Goal: Information Seeking & Learning: Learn about a topic

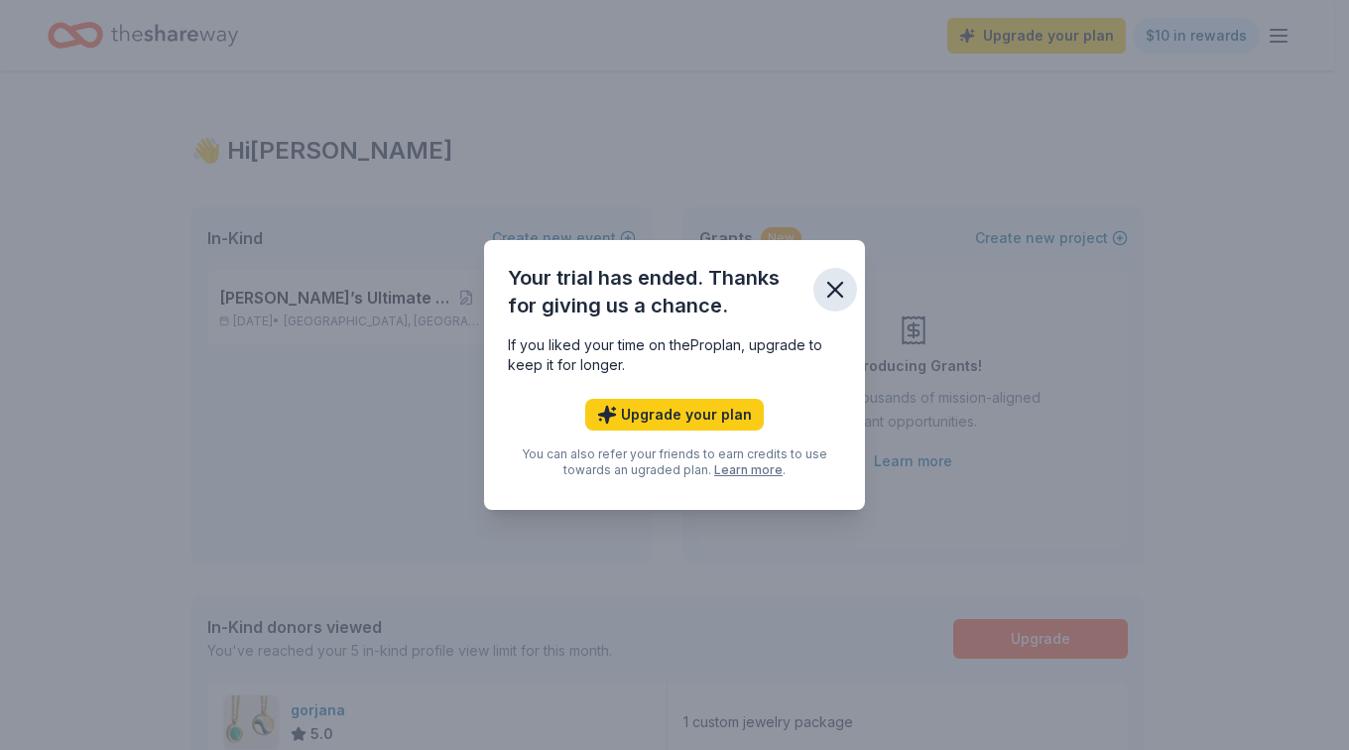
click at [833, 290] on icon "button" at bounding box center [835, 290] width 28 height 28
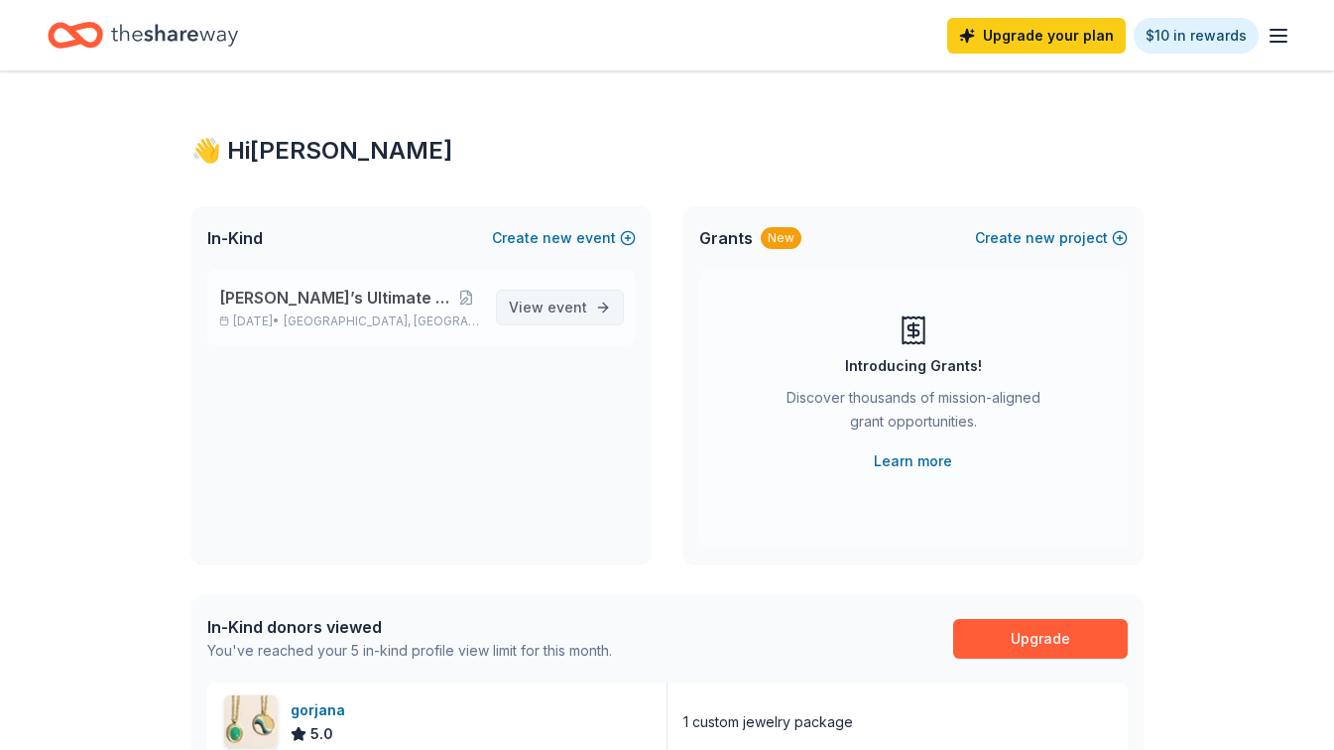
click at [560, 298] on span "View event" at bounding box center [548, 308] width 78 height 24
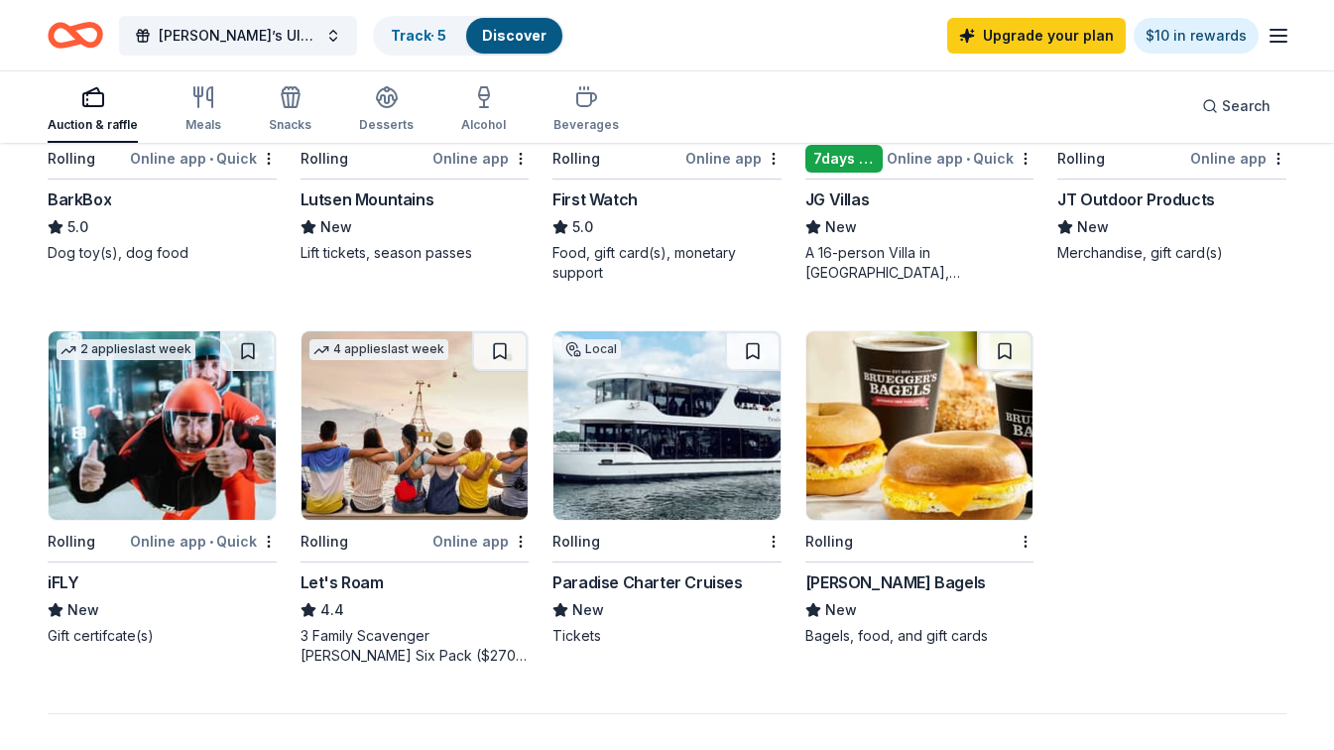
scroll to position [1182, 0]
click at [905, 439] on img at bounding box center [919, 426] width 227 height 188
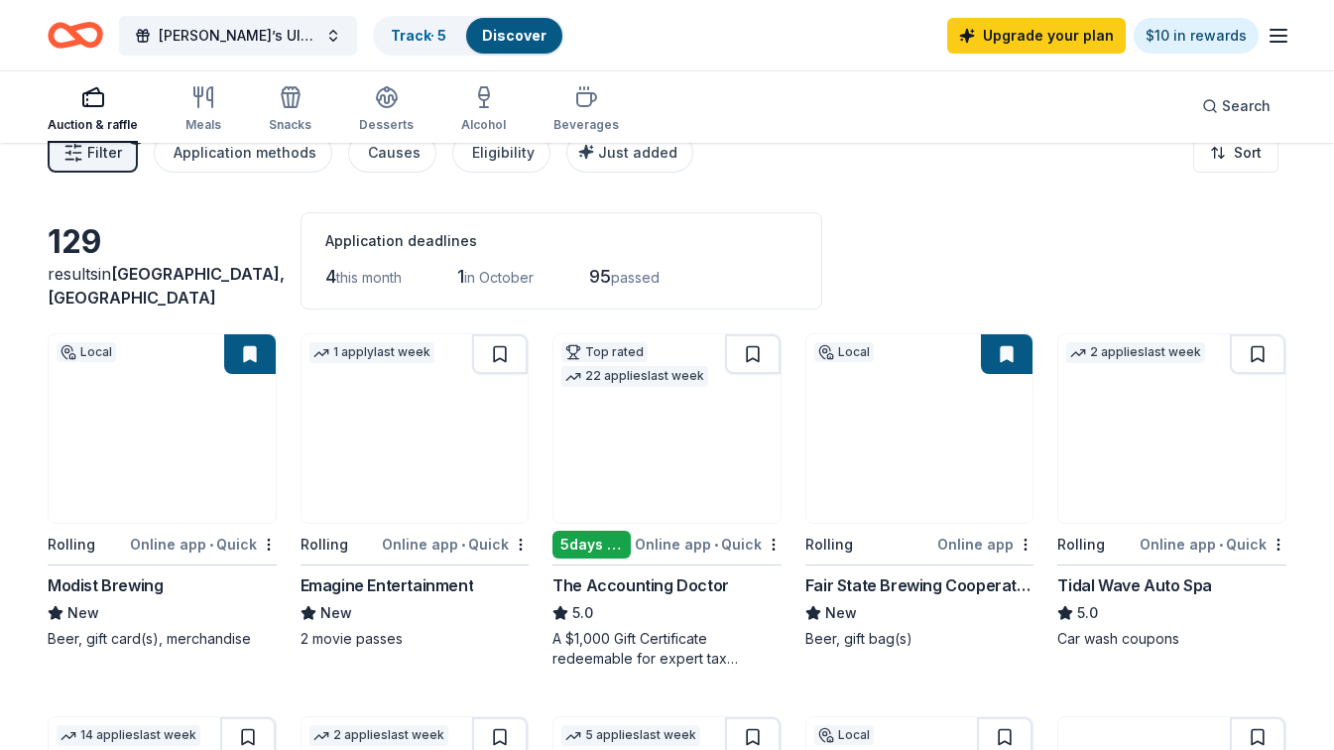
scroll to position [0, 0]
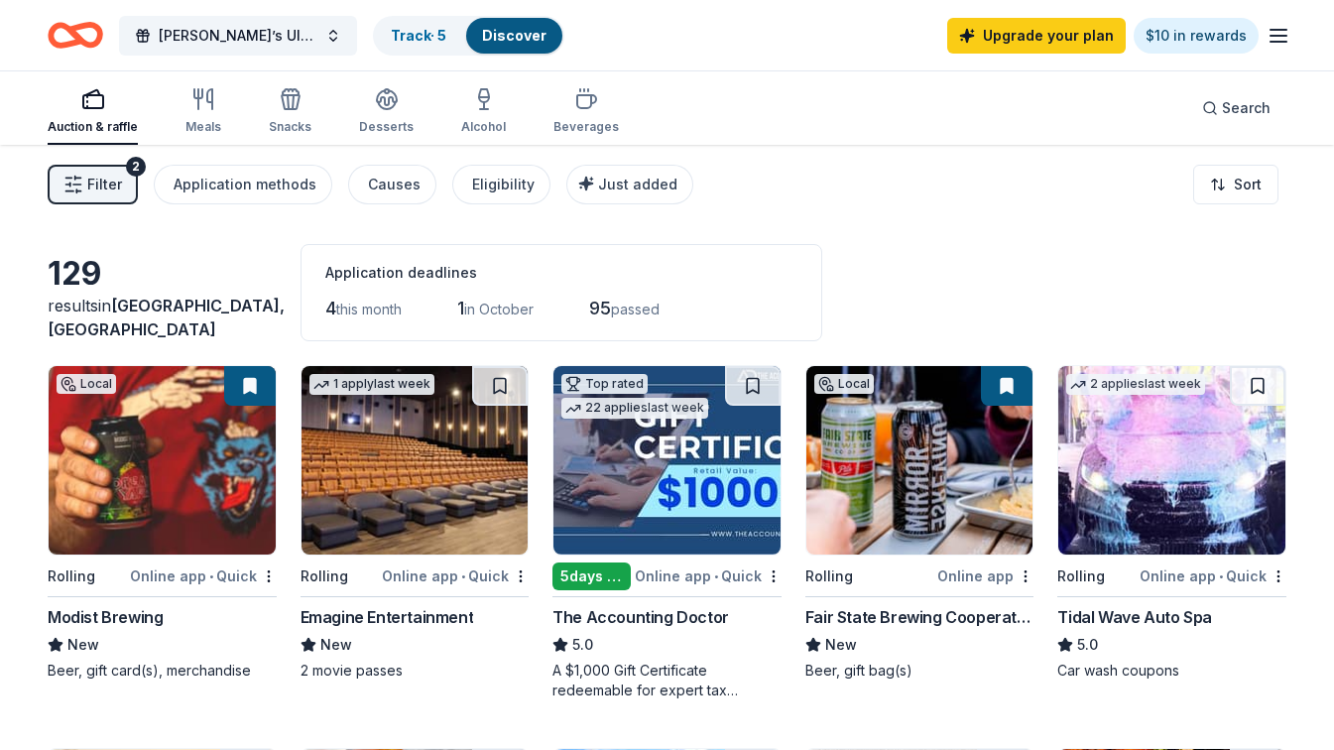
click at [795, 327] on div "Application deadlines 4 this month 1 in October 95 passed" at bounding box center [561, 292] width 522 height 97
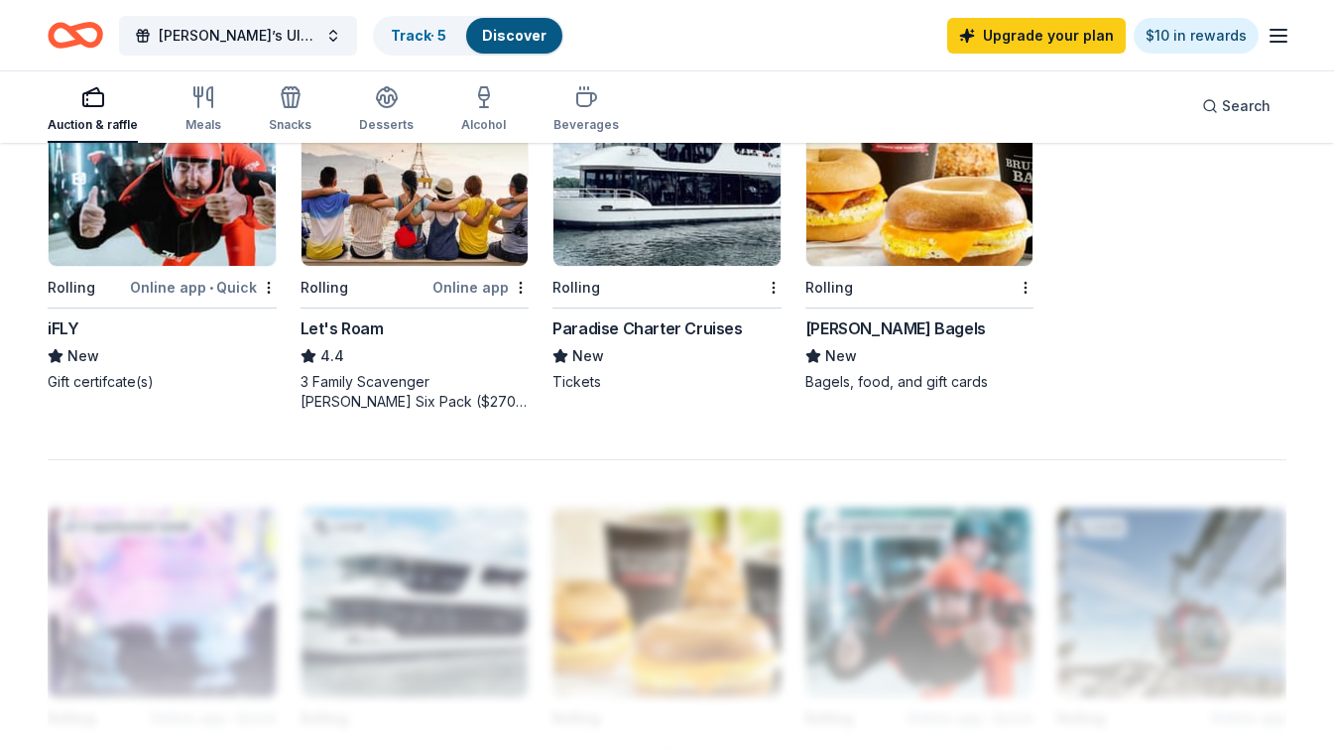
scroll to position [1439, 0]
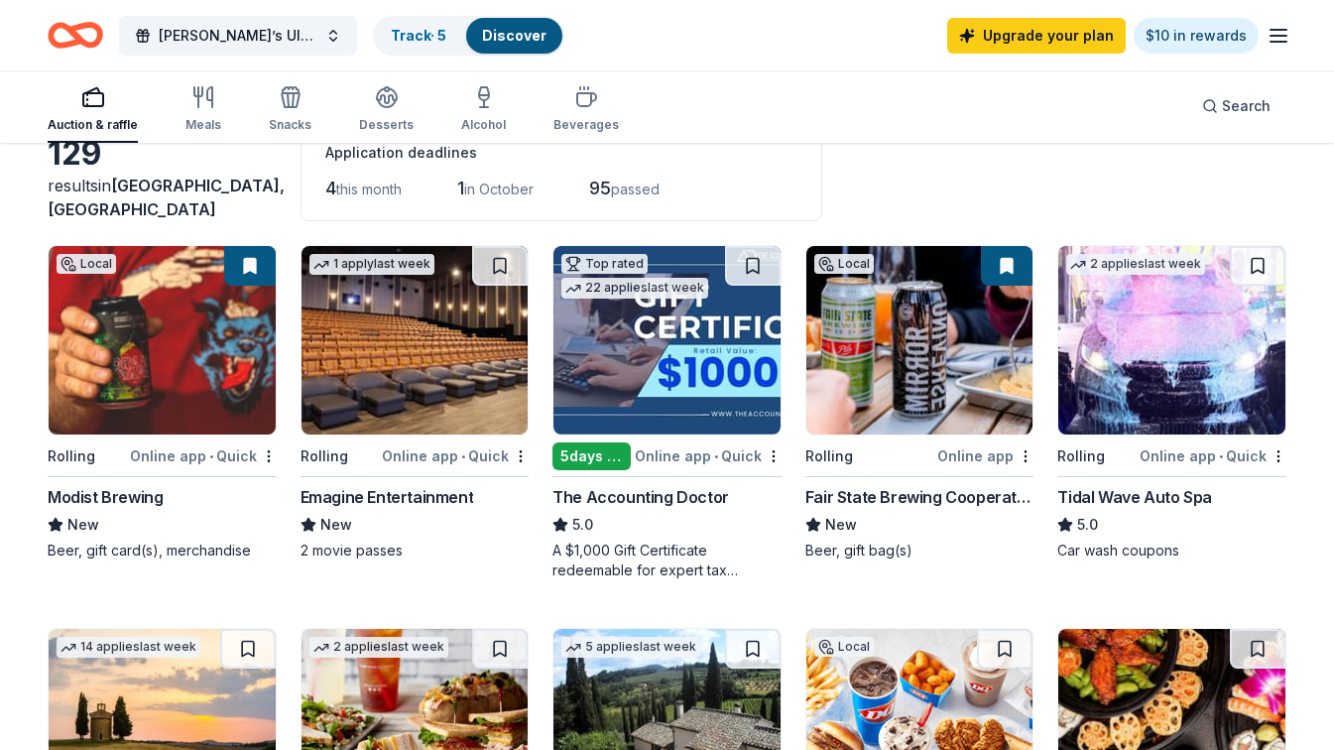
scroll to position [0, 0]
